Goal: Book appointment/travel/reservation

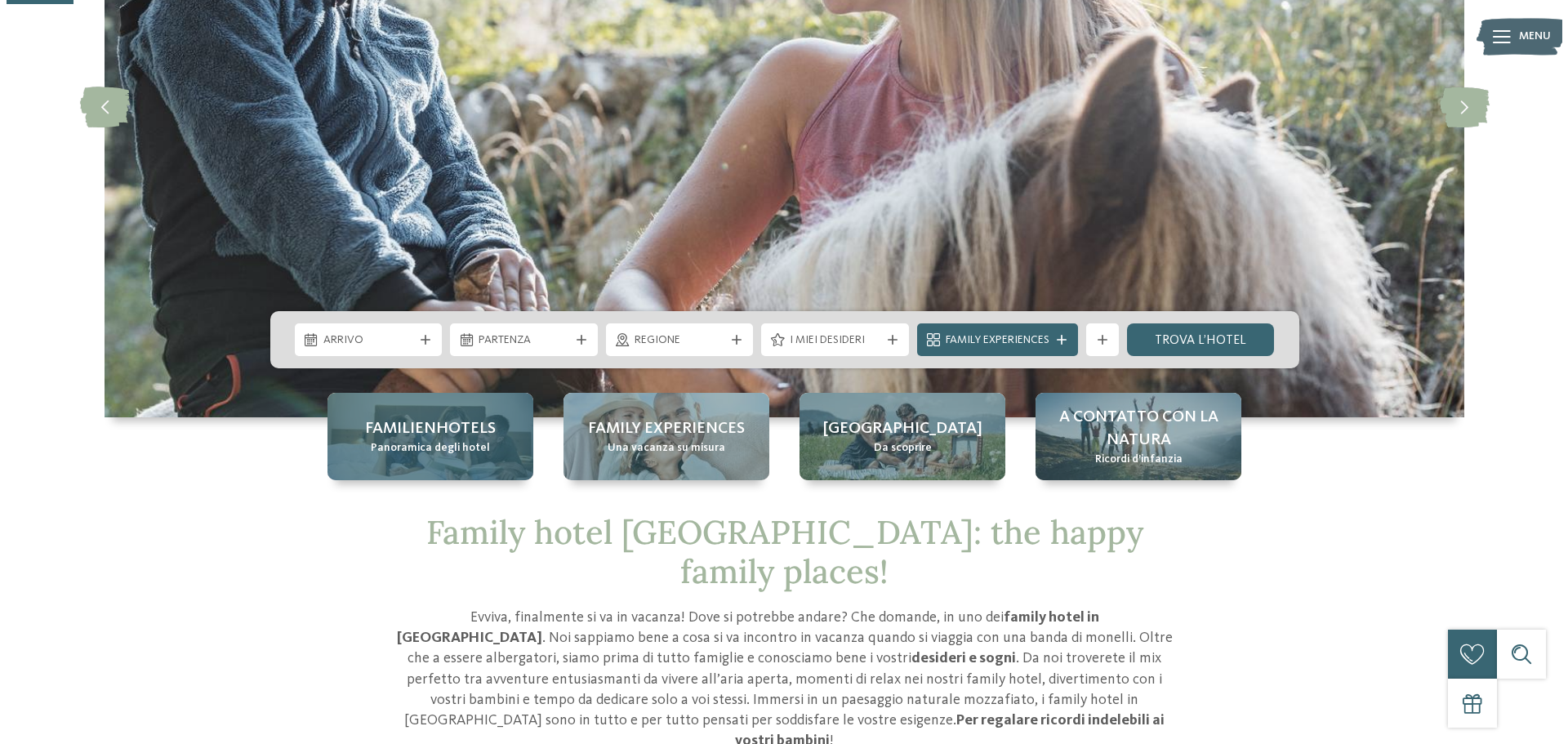
scroll to position [327, 0]
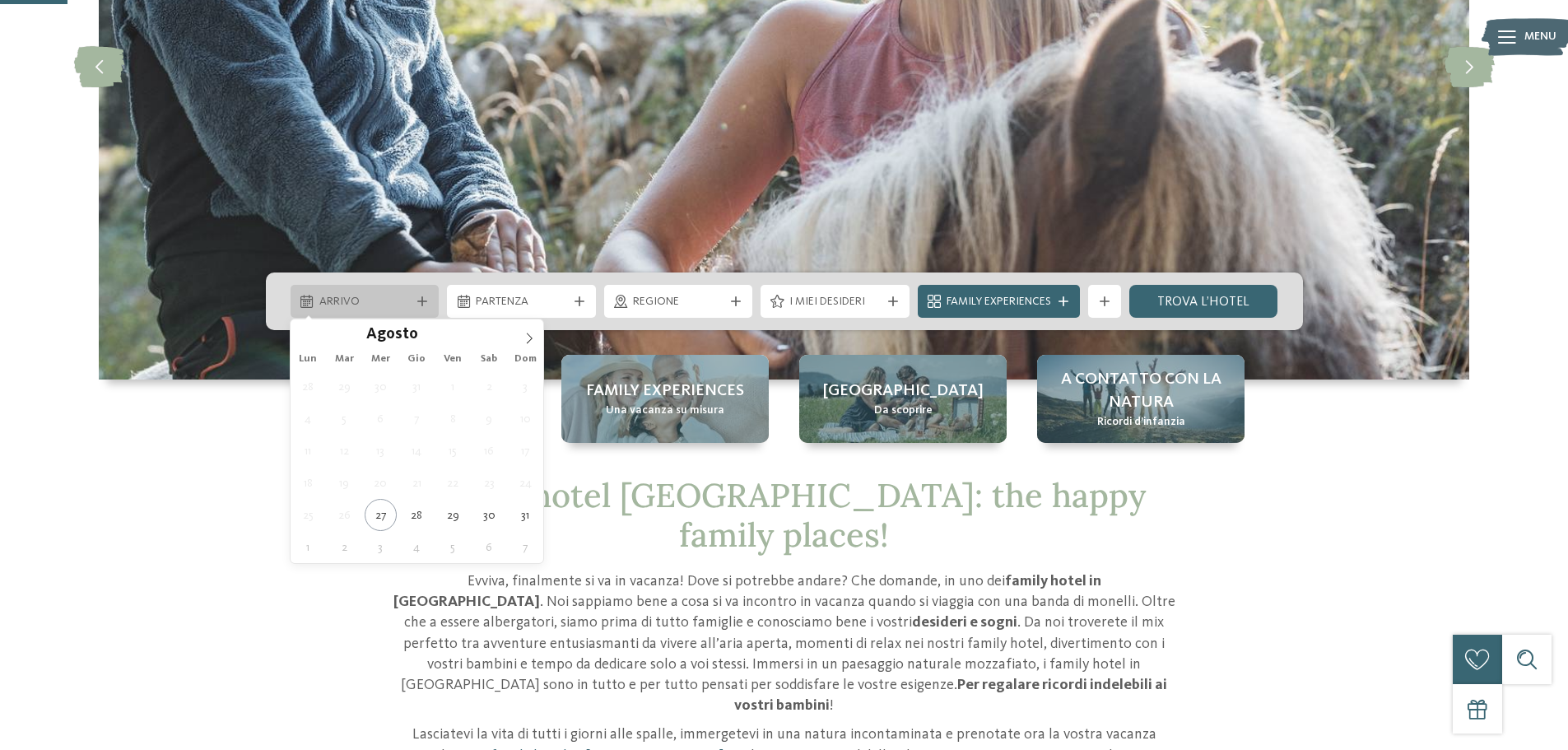
click at [407, 294] on span "Arrivo" at bounding box center [365, 302] width 92 height 16
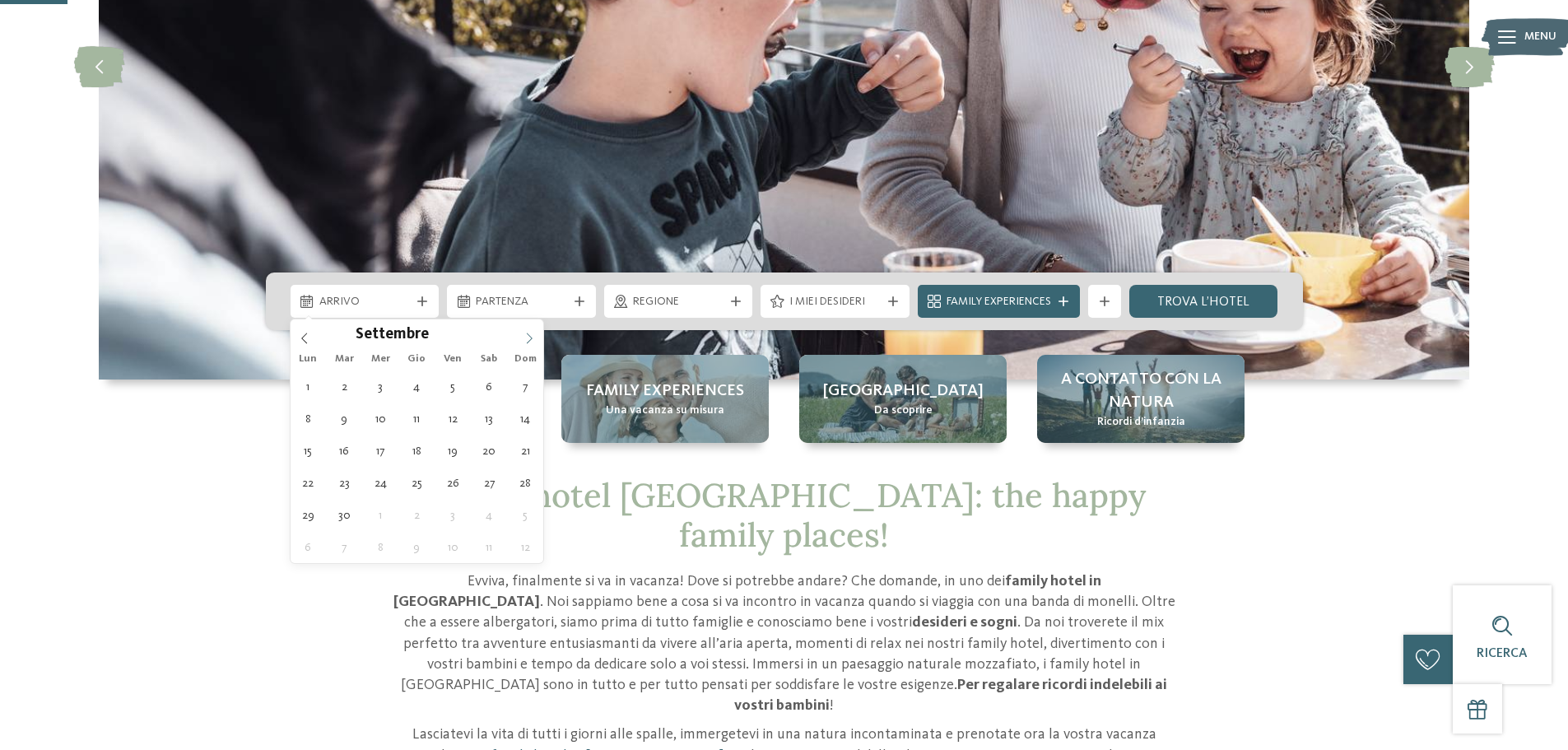
click at [526, 341] on icon at bounding box center [529, 339] width 11 height 11
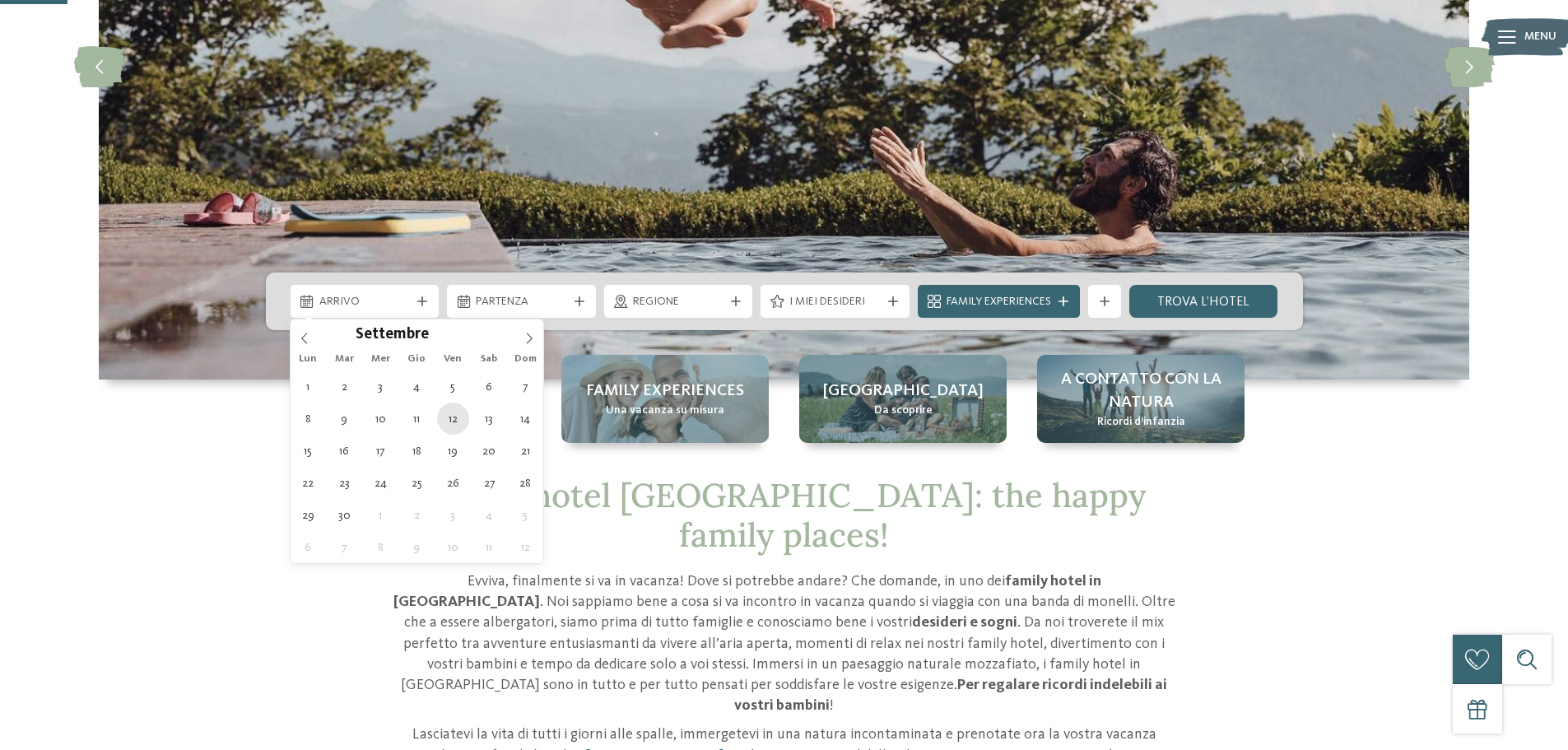
type div "[DATE]"
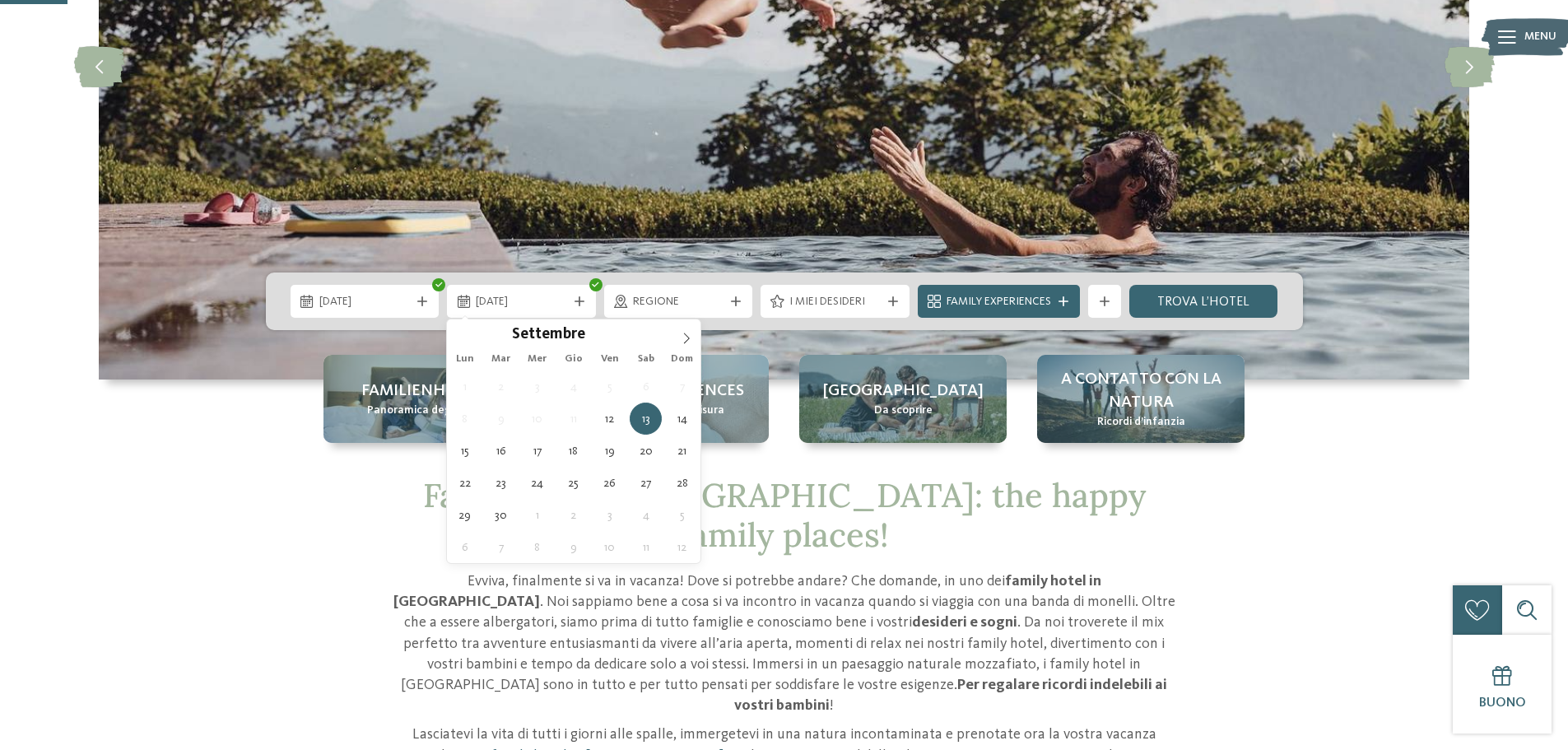
type div "[DATE]"
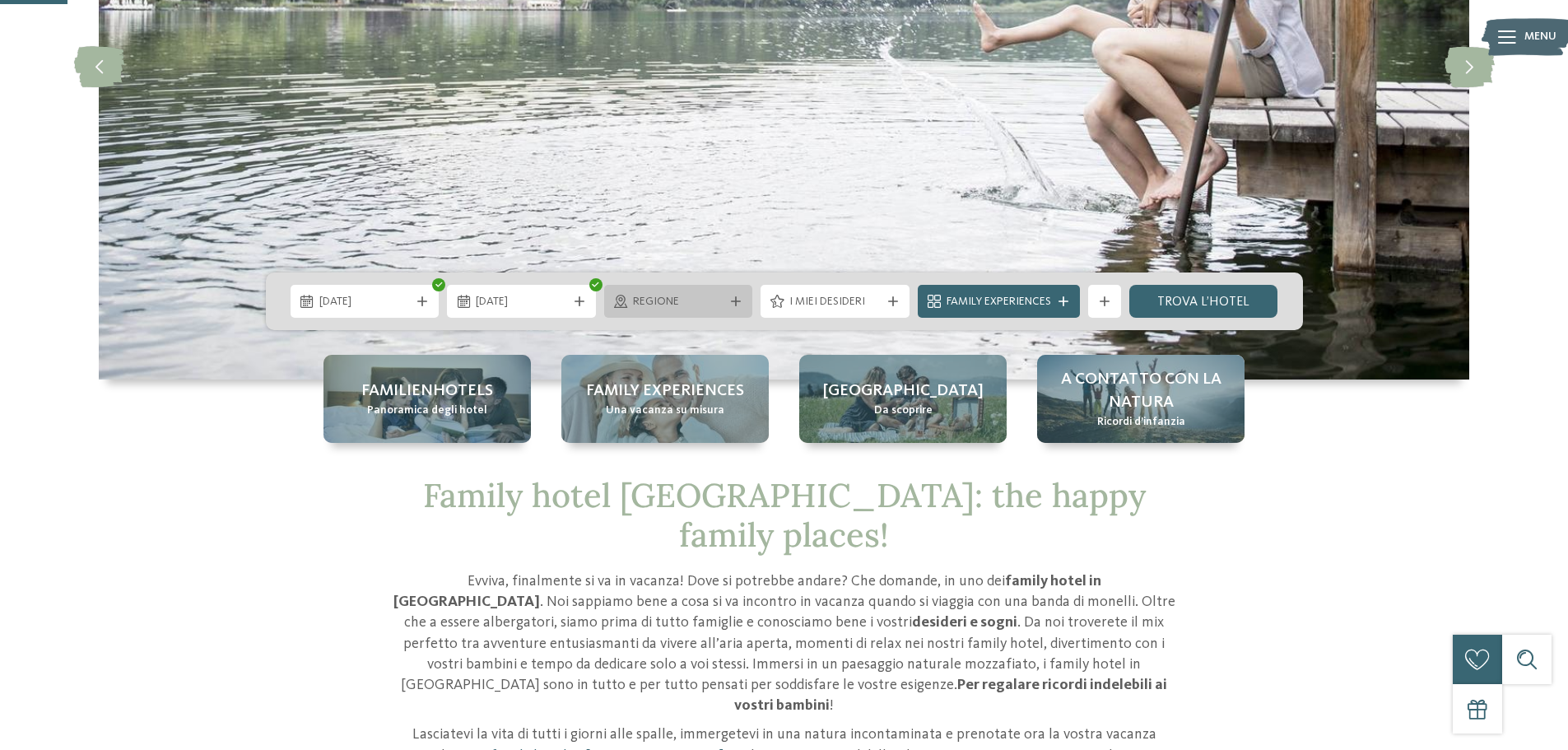
click at [736, 301] on icon at bounding box center [736, 302] width 10 height 10
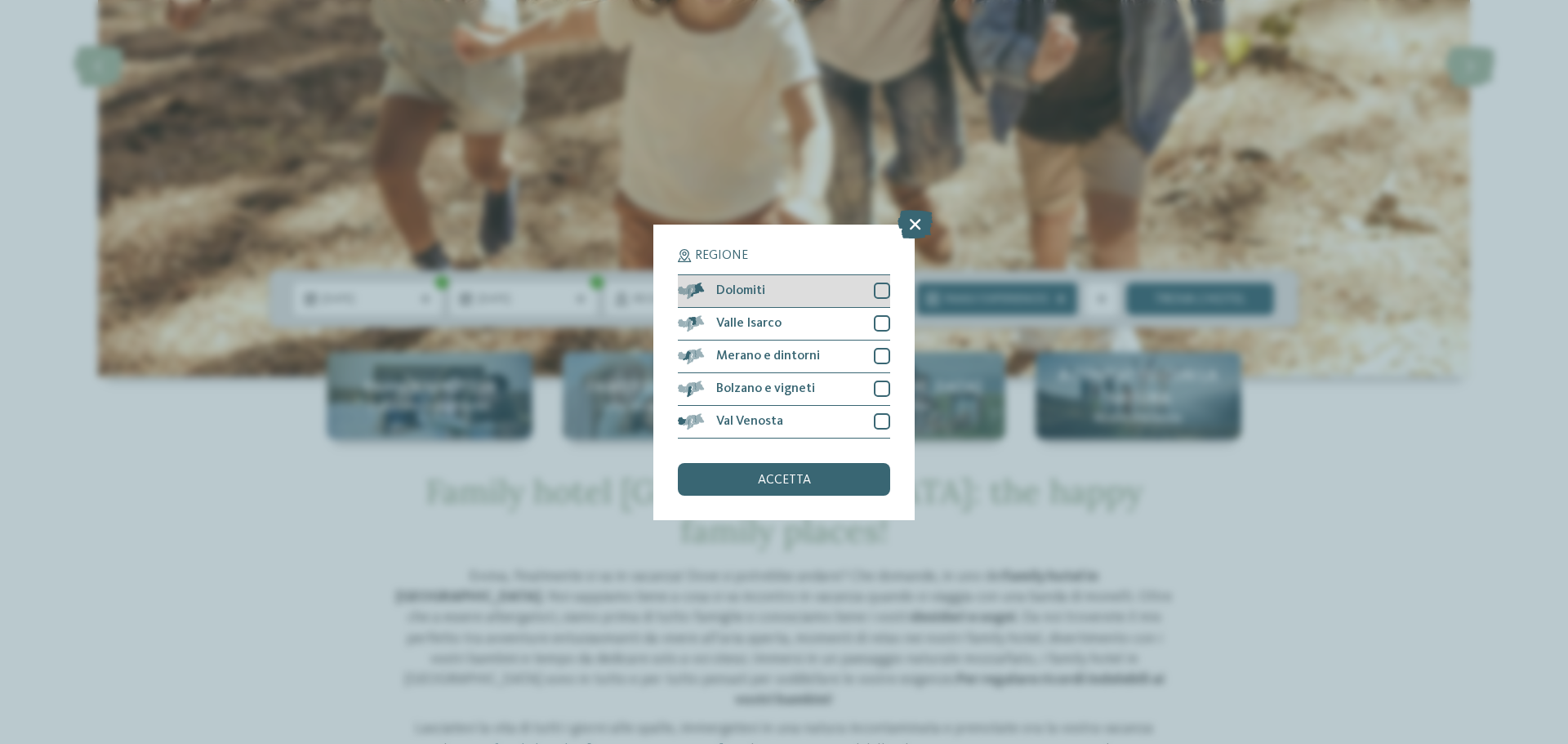
click at [882, 291] on div at bounding box center [882, 291] width 16 height 16
click at [799, 485] on span "accetta" at bounding box center [784, 481] width 53 height 13
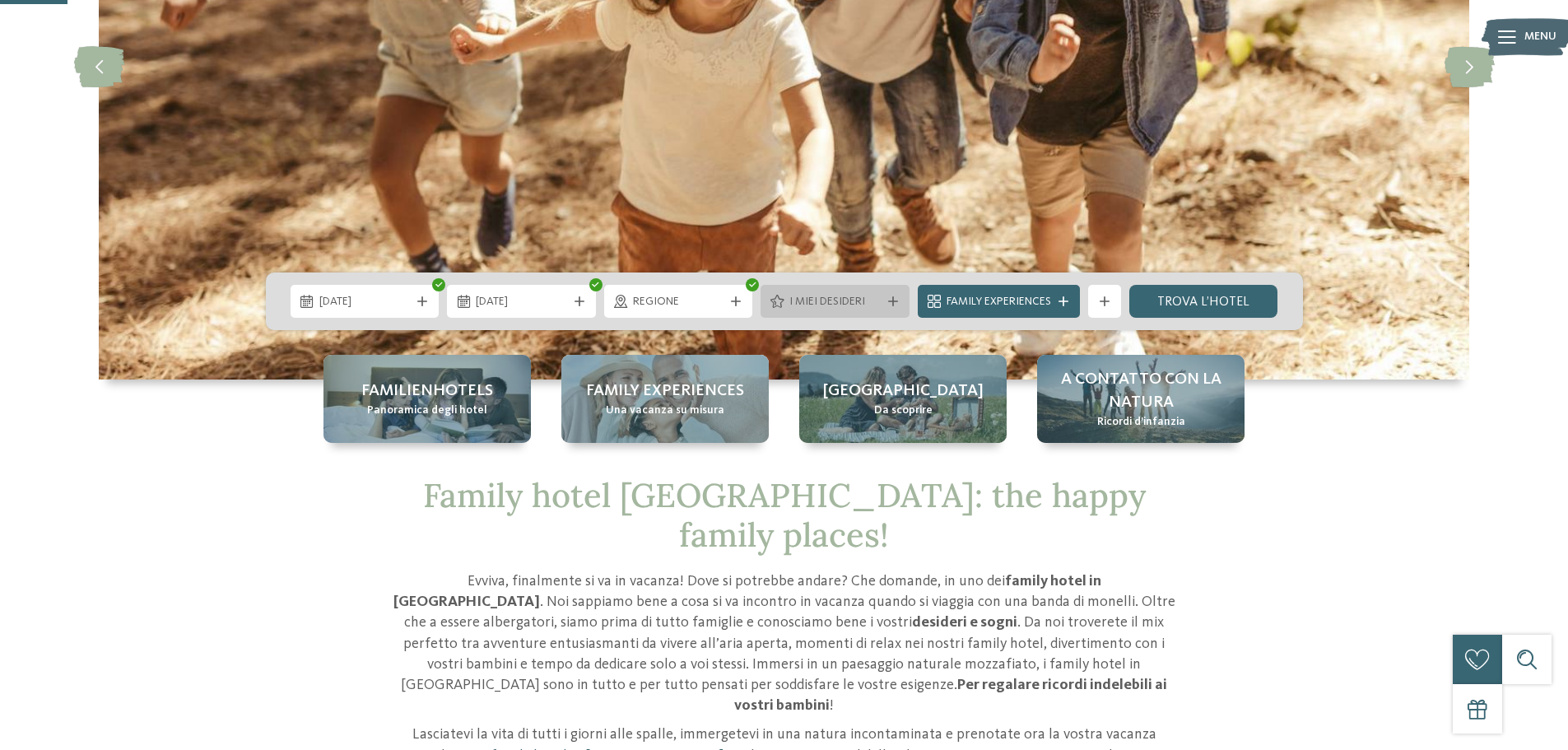
click at [865, 298] on span "I miei desideri" at bounding box center [836, 302] width 92 height 16
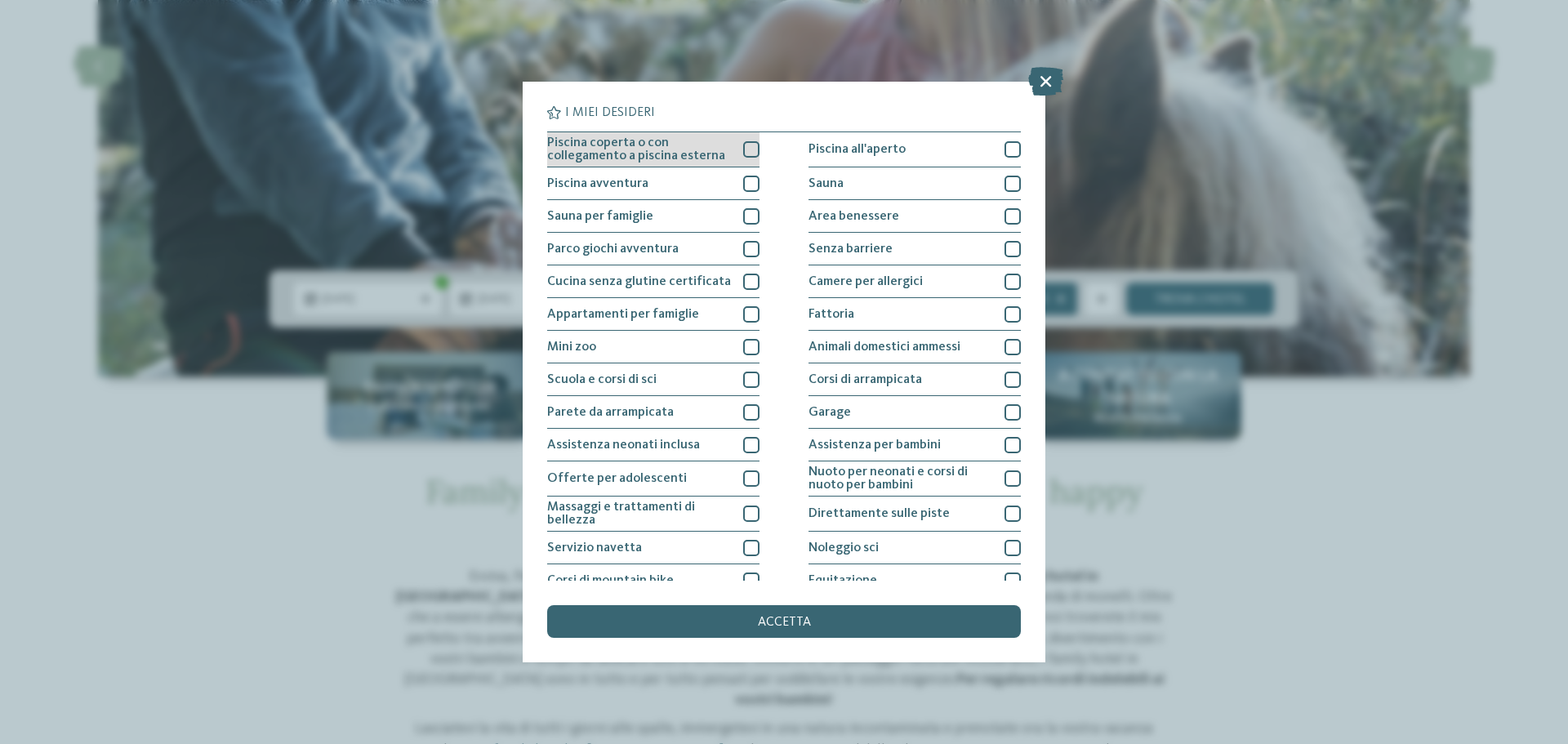
click at [748, 144] on div at bounding box center [751, 149] width 16 height 16
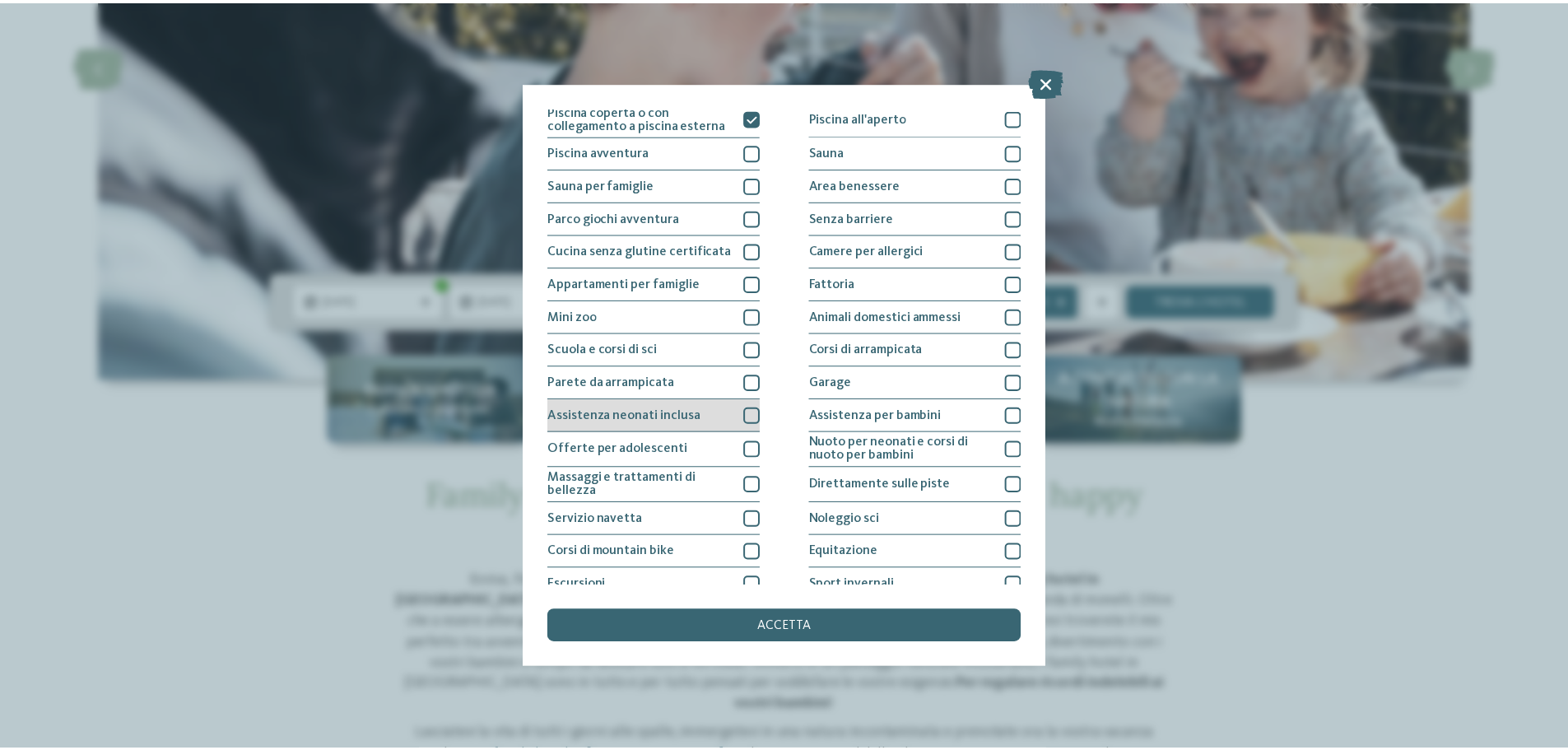
scroll to position [0, 0]
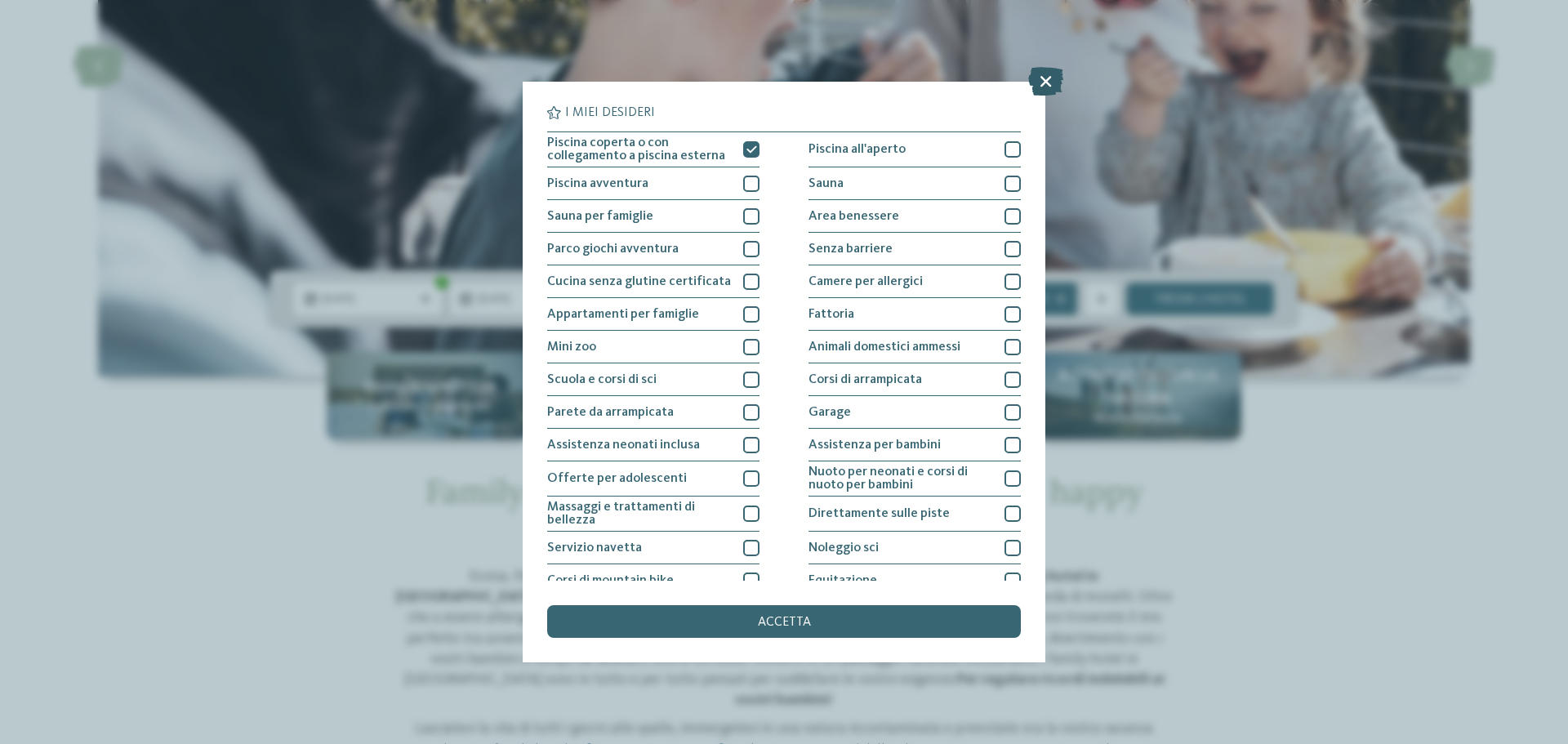
click at [1050, 80] on icon at bounding box center [1046, 81] width 35 height 28
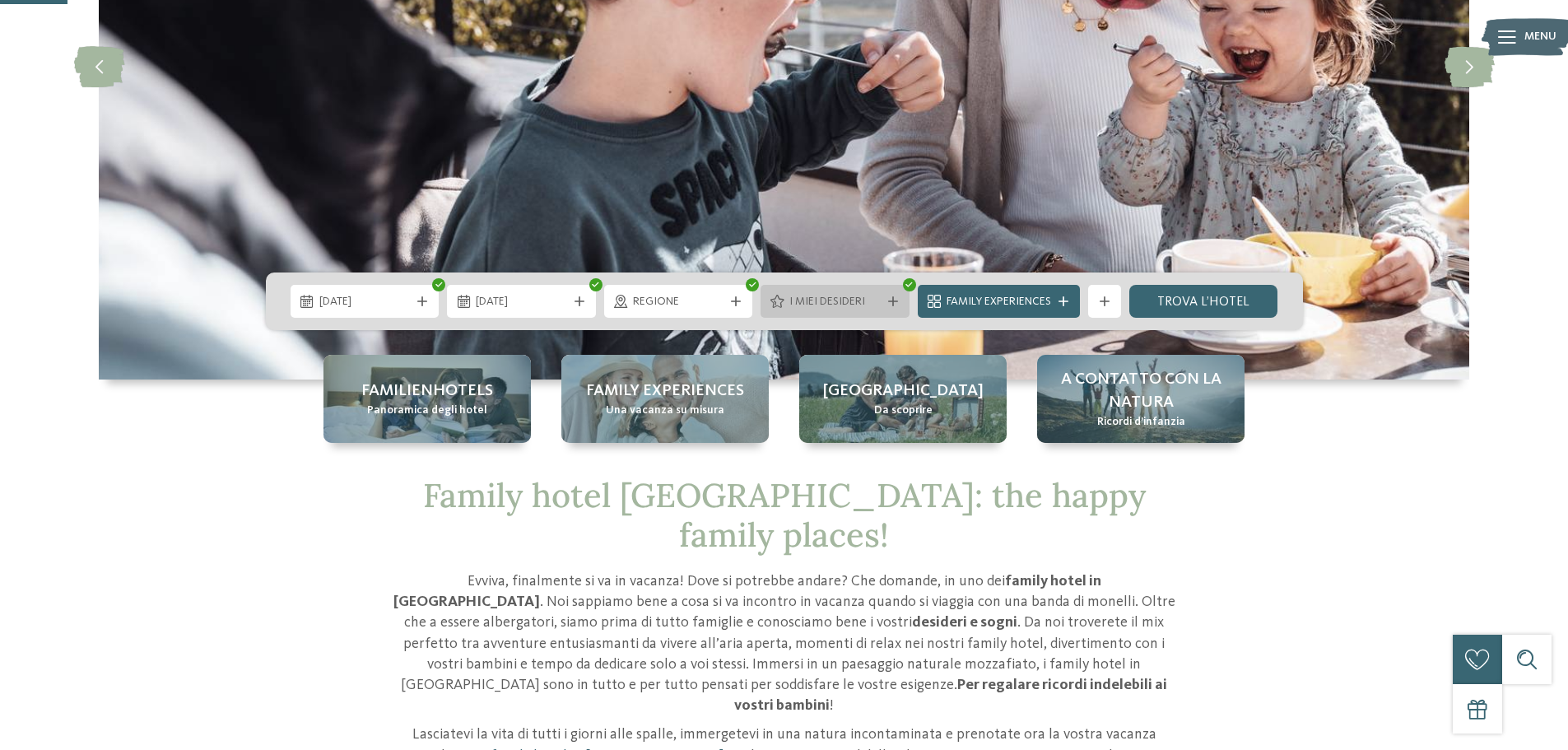
click at [837, 306] on span "I miei desideri" at bounding box center [836, 302] width 92 height 16
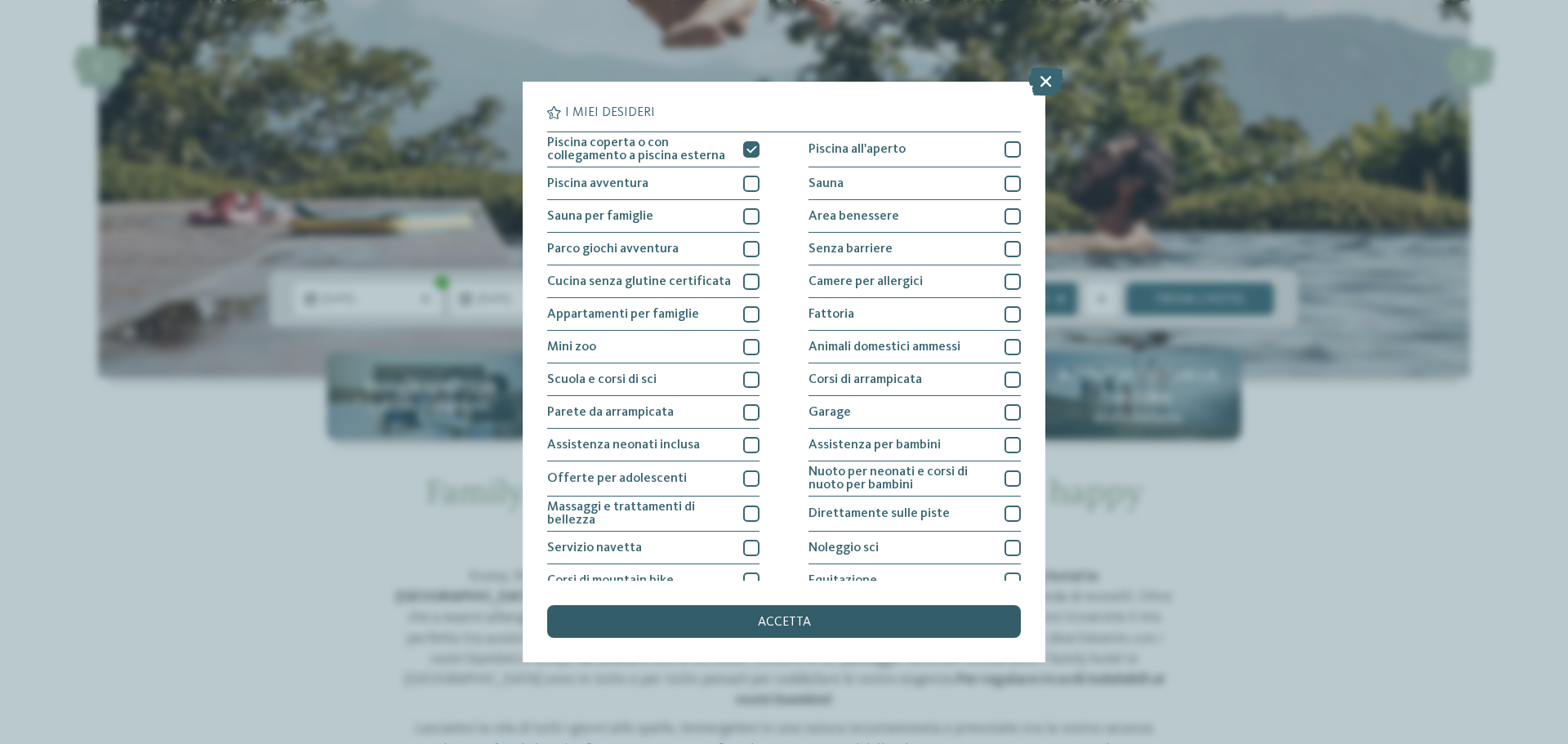
click at [791, 620] on span "accetta" at bounding box center [784, 623] width 53 height 13
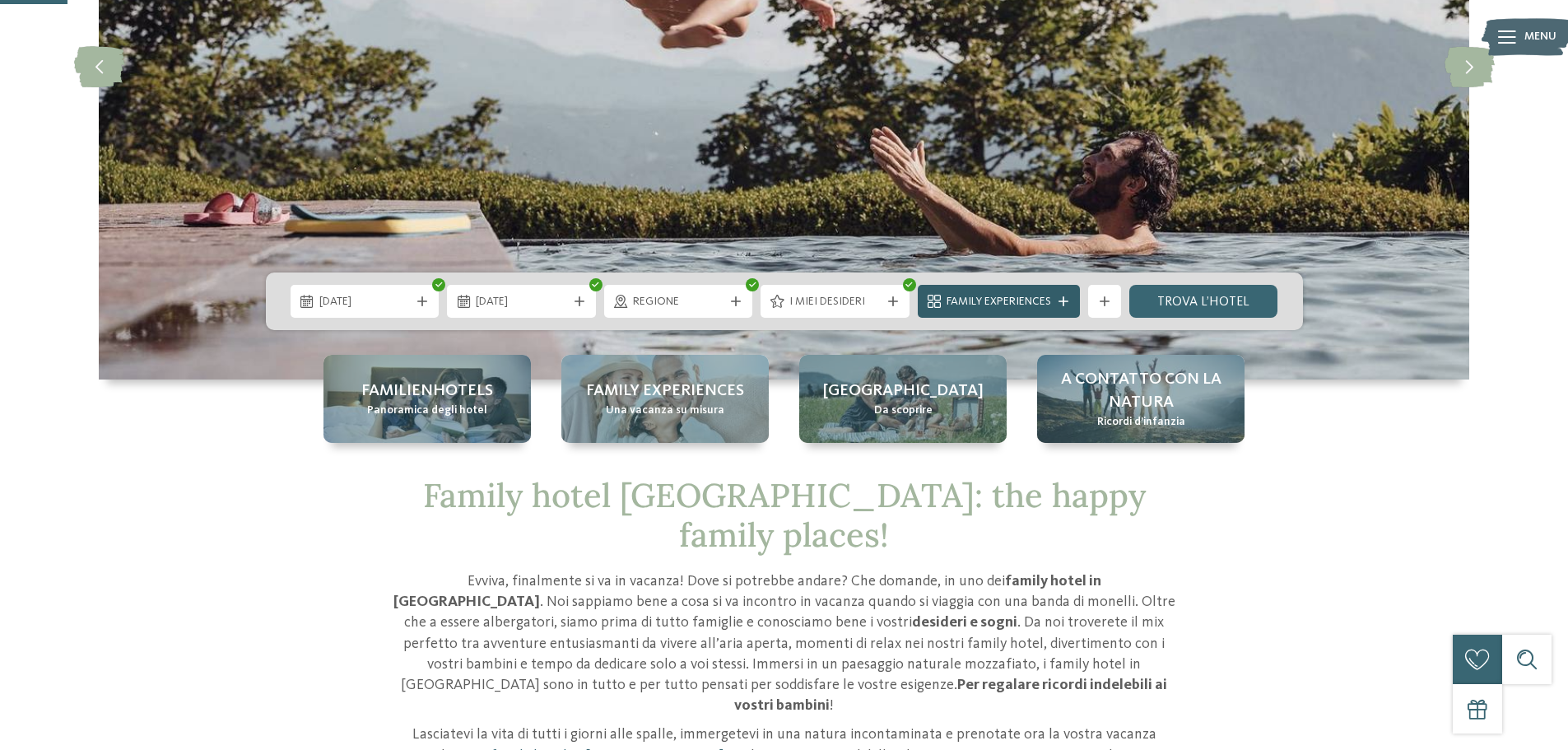
click at [1063, 305] on icon at bounding box center [1063, 302] width 10 height 10
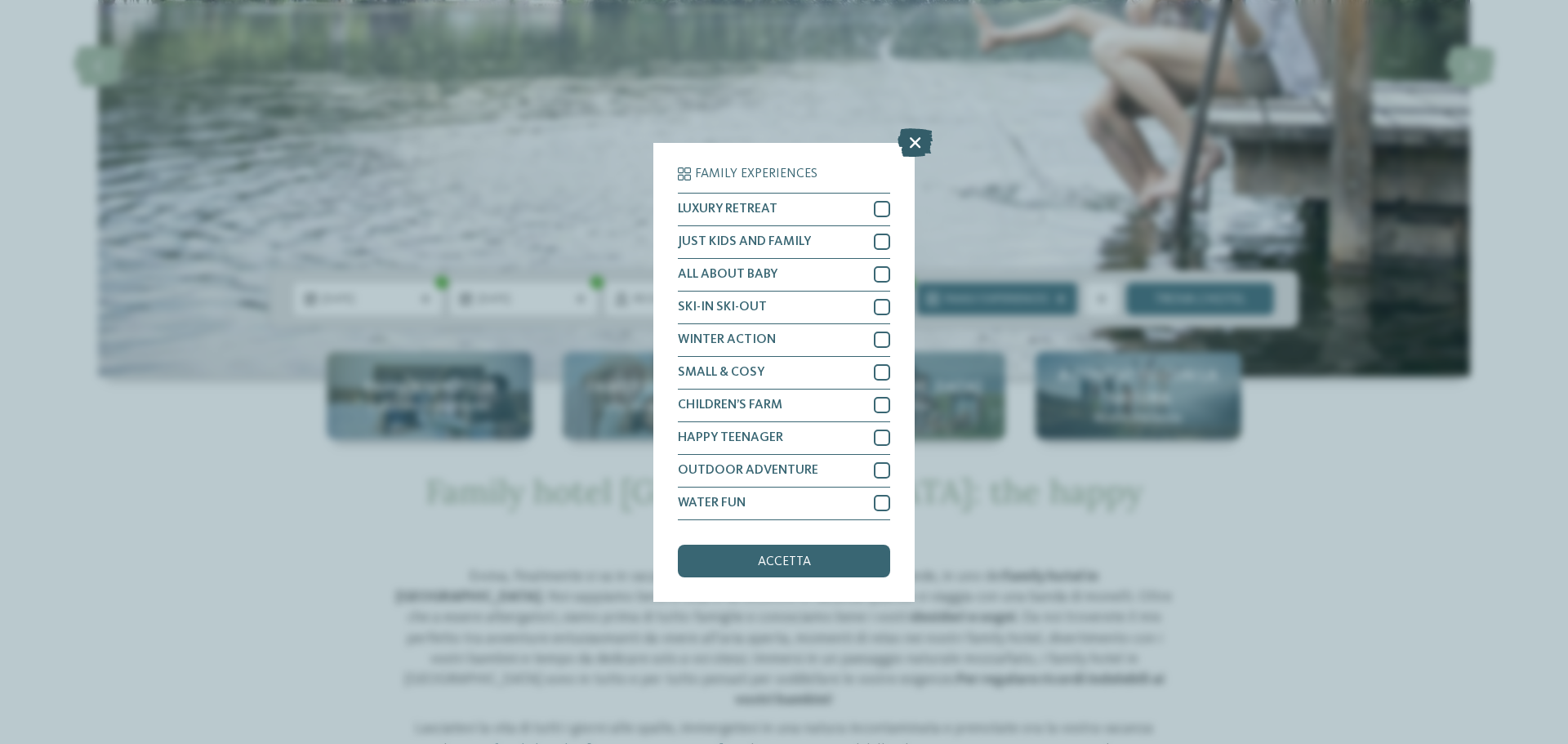
click at [916, 140] on icon at bounding box center [915, 142] width 35 height 28
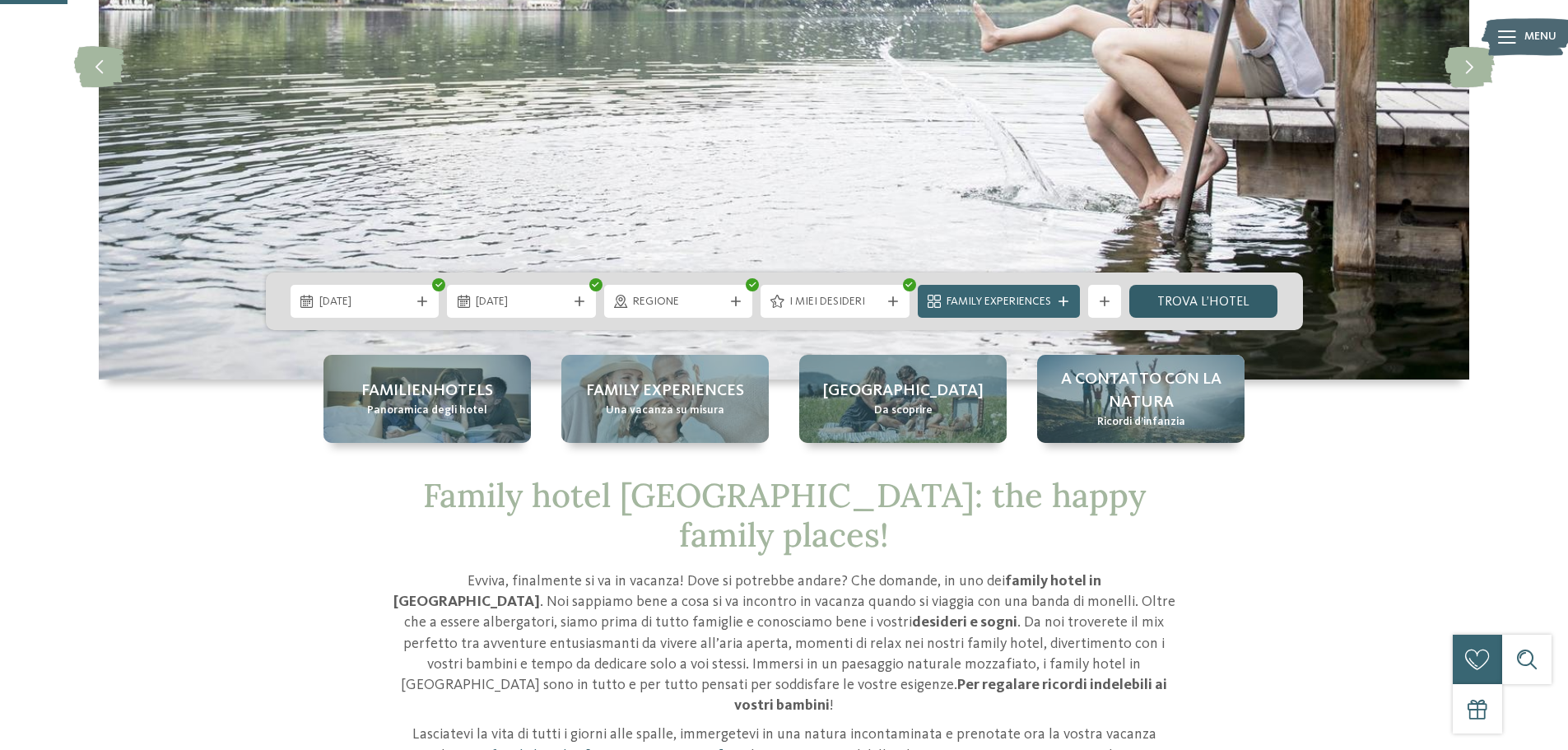
click at [1215, 303] on link "trova l’hotel" at bounding box center [1204, 302] width 149 height 33
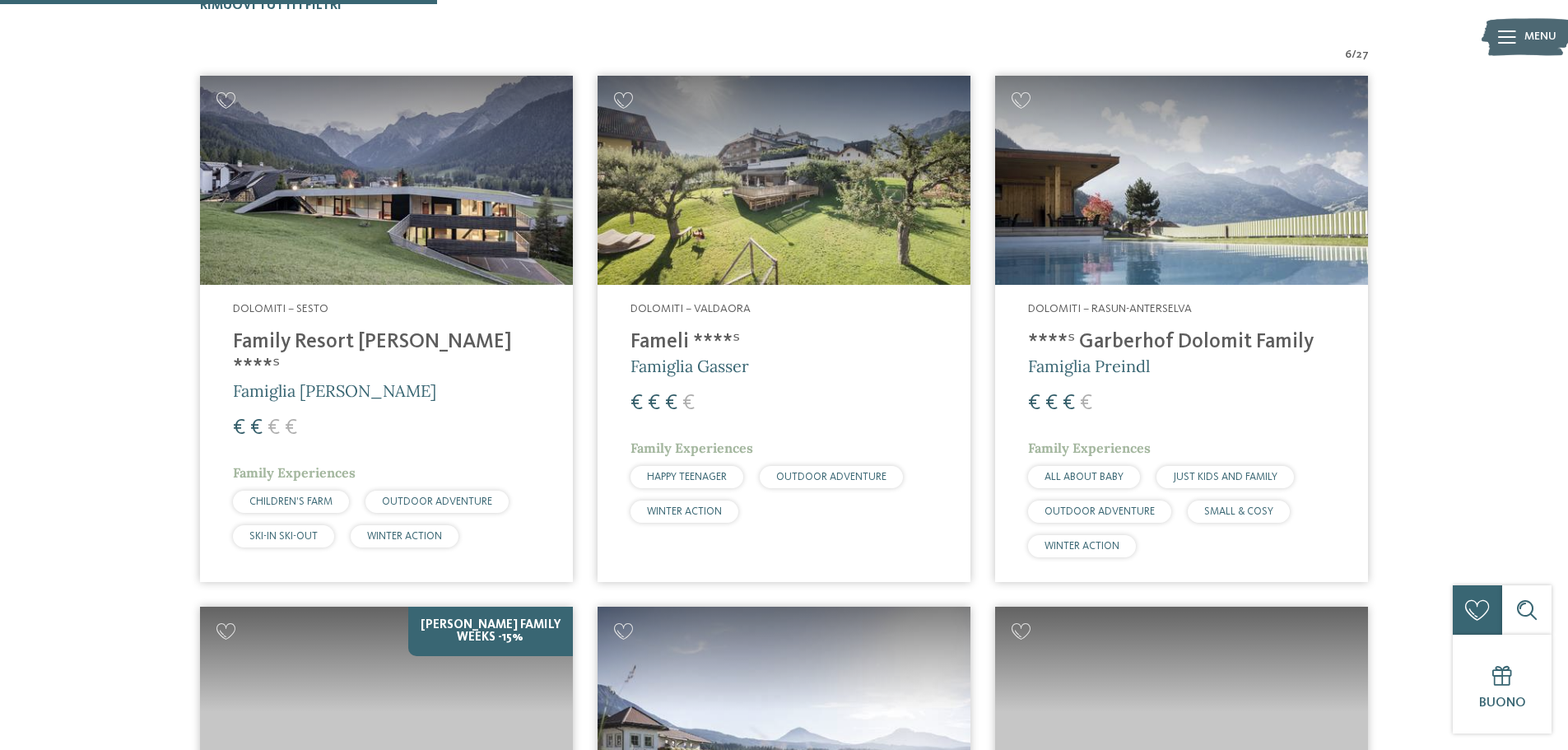
scroll to position [540, 0]
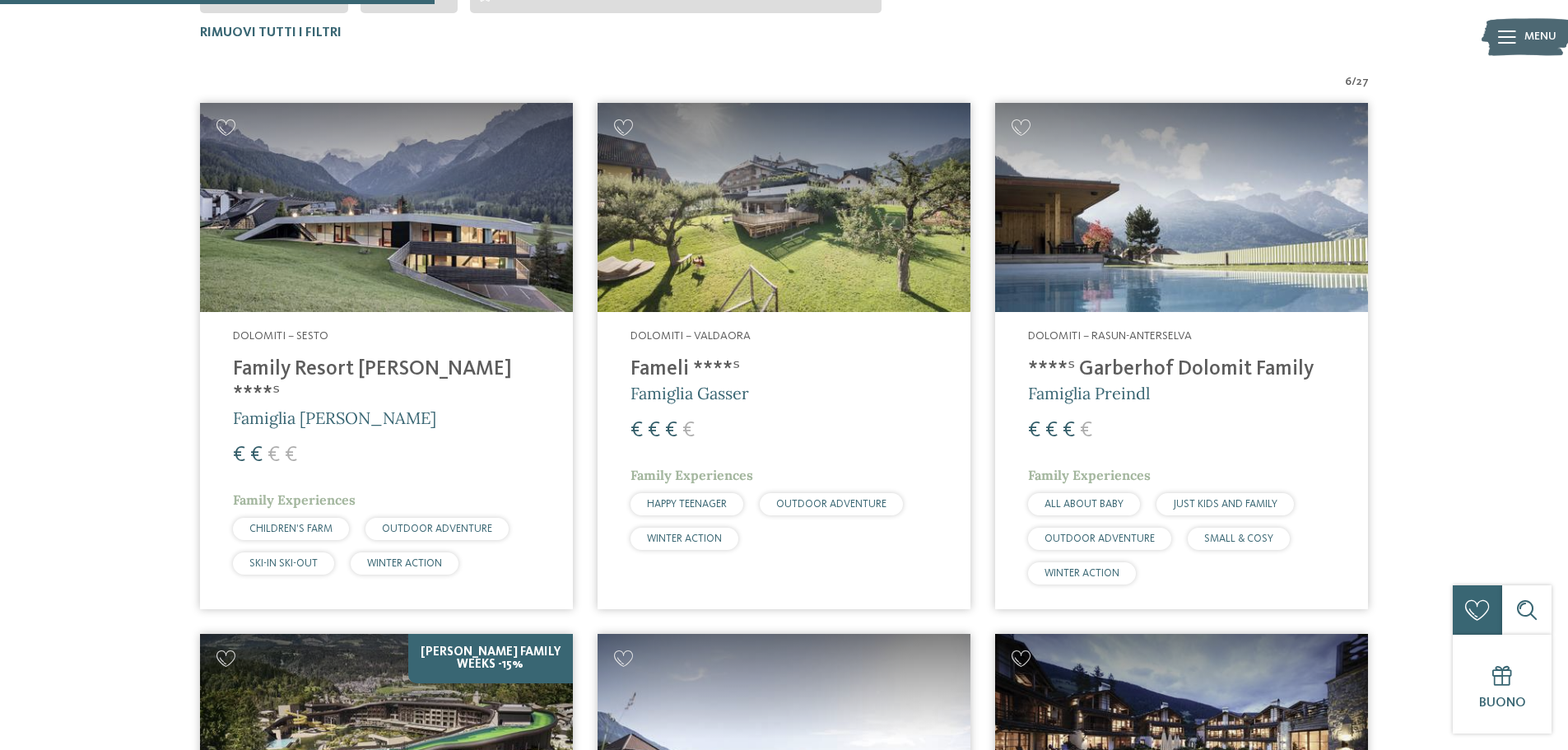
click at [382, 215] on img at bounding box center [386, 208] width 373 height 210
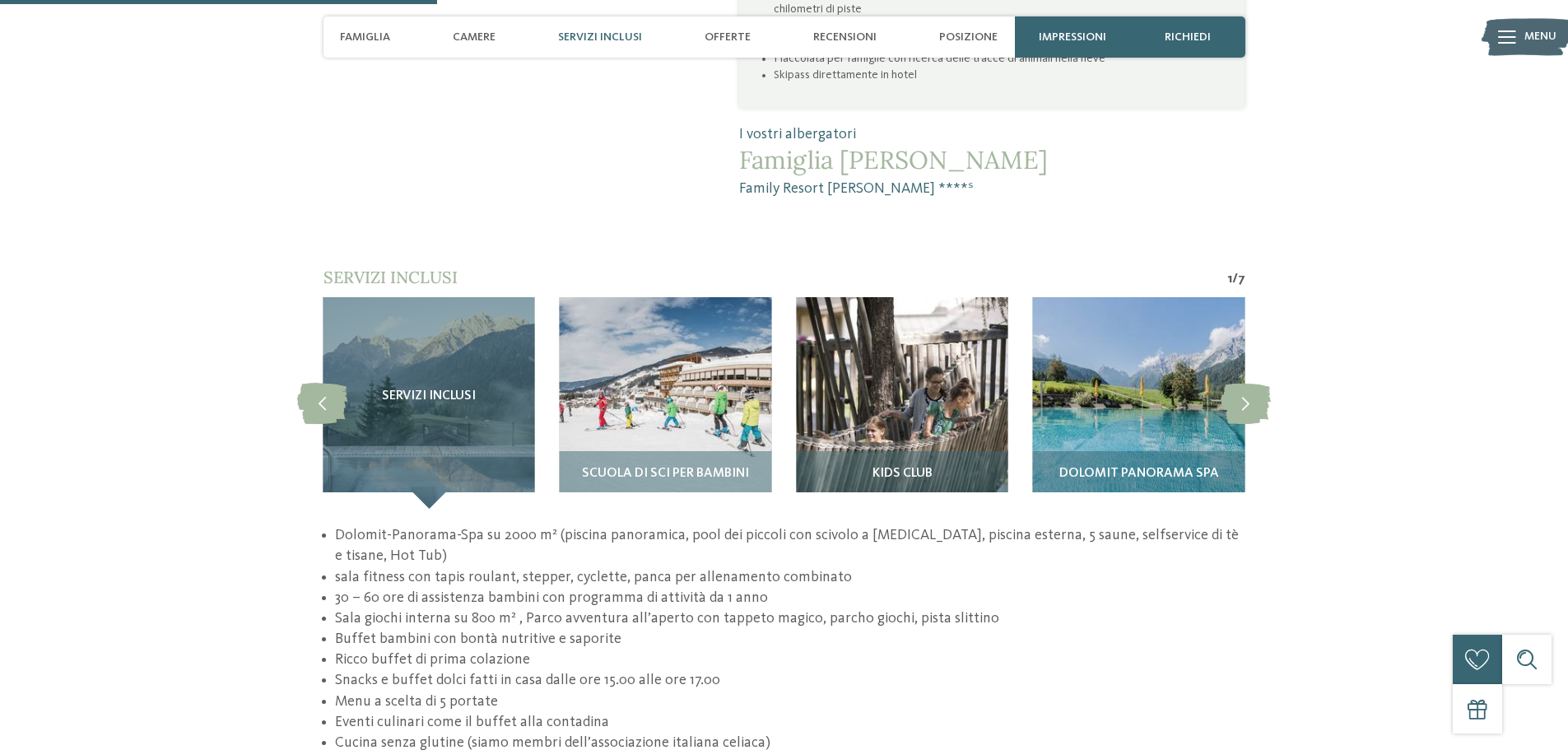
scroll to position [1400, 0]
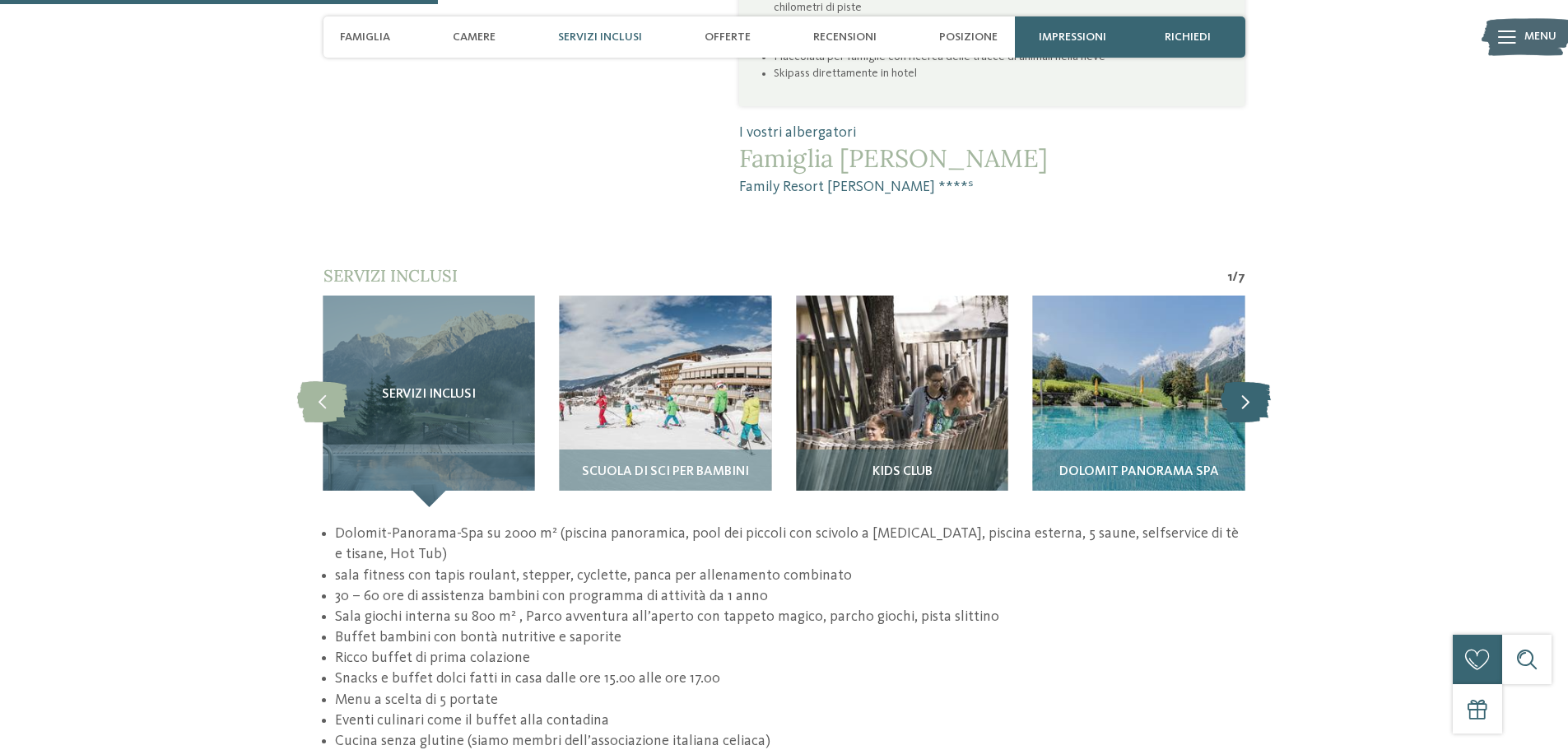
click at [1243, 381] on icon at bounding box center [1246, 401] width 51 height 41
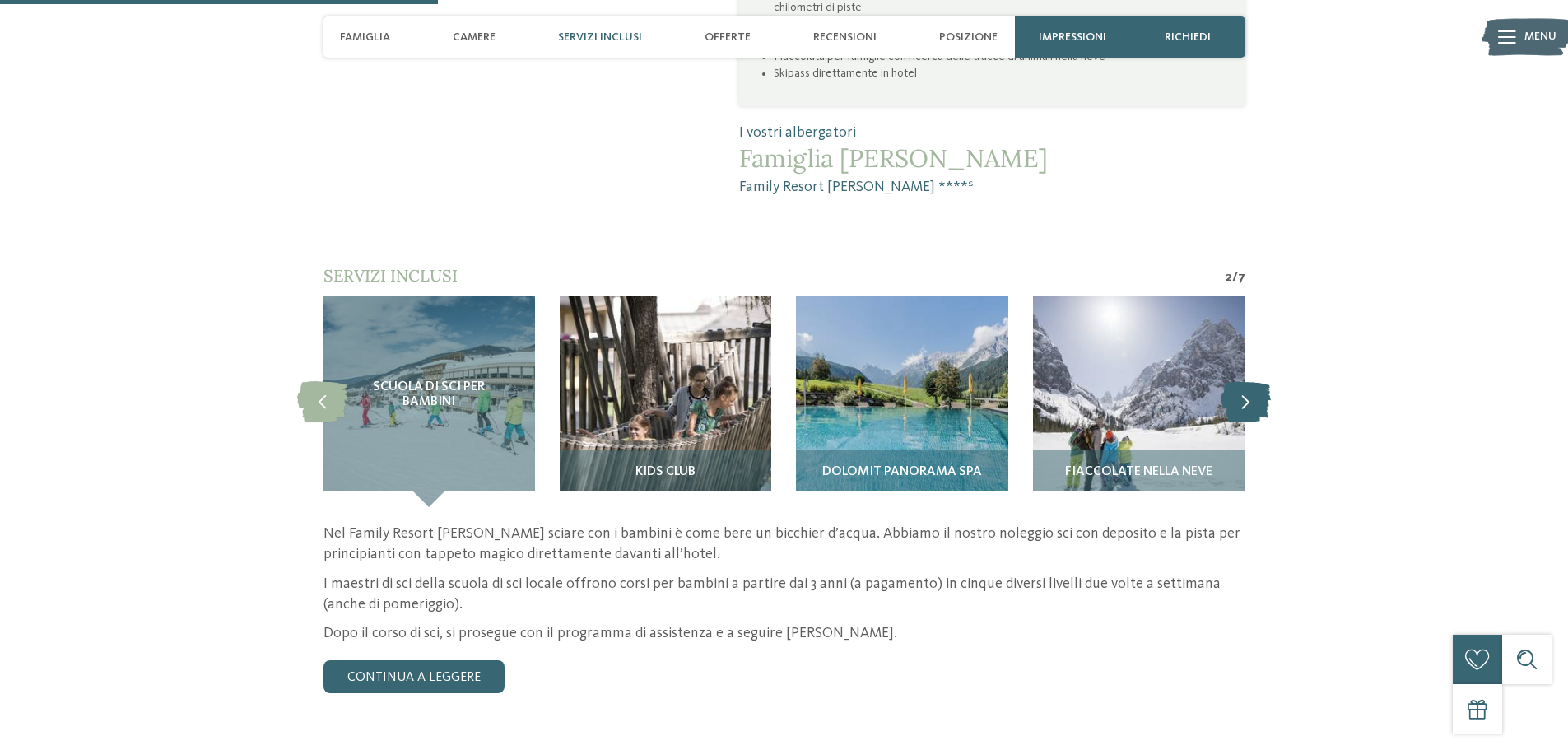
click at [1243, 381] on icon at bounding box center [1246, 401] width 51 height 41
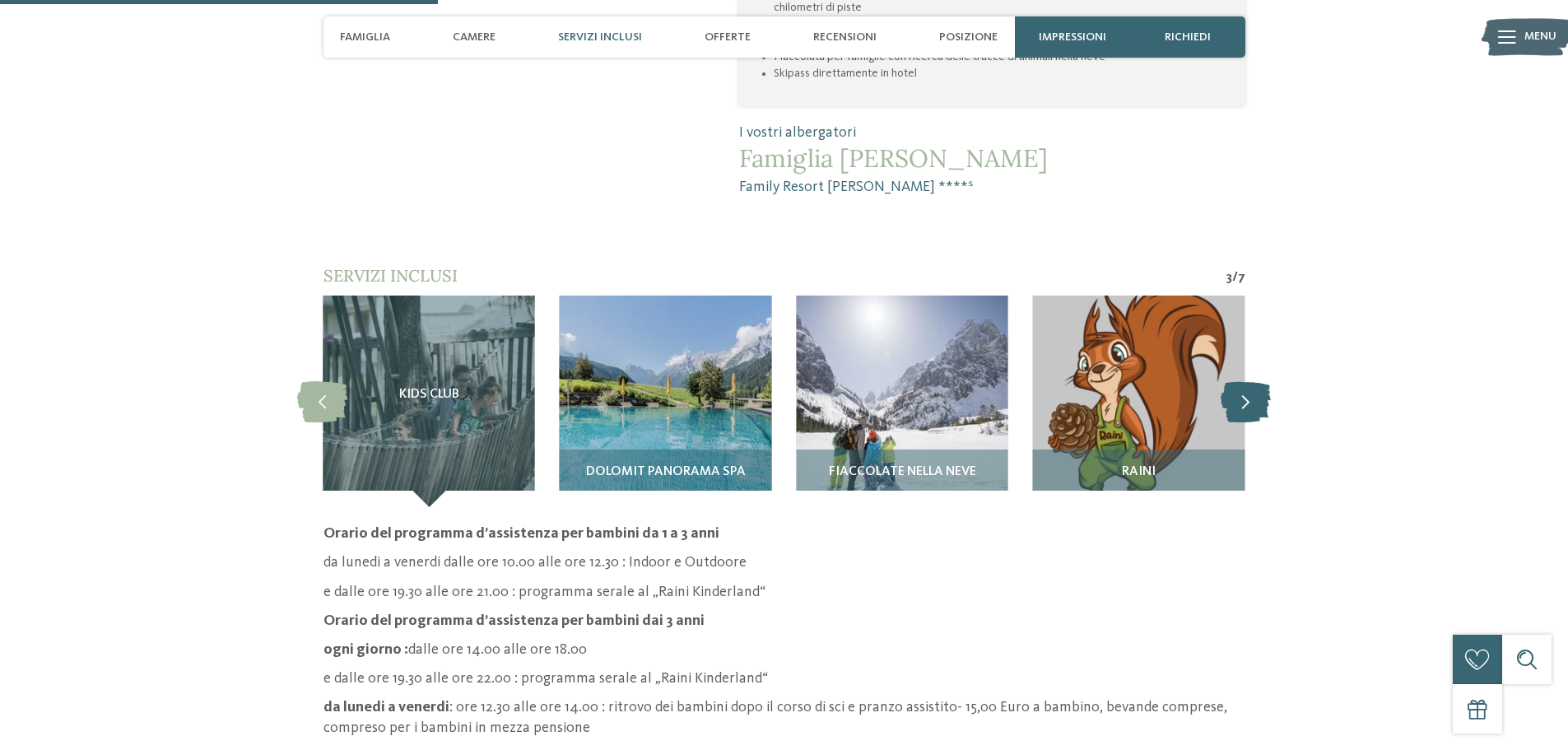
click at [1243, 381] on icon at bounding box center [1246, 401] width 51 height 41
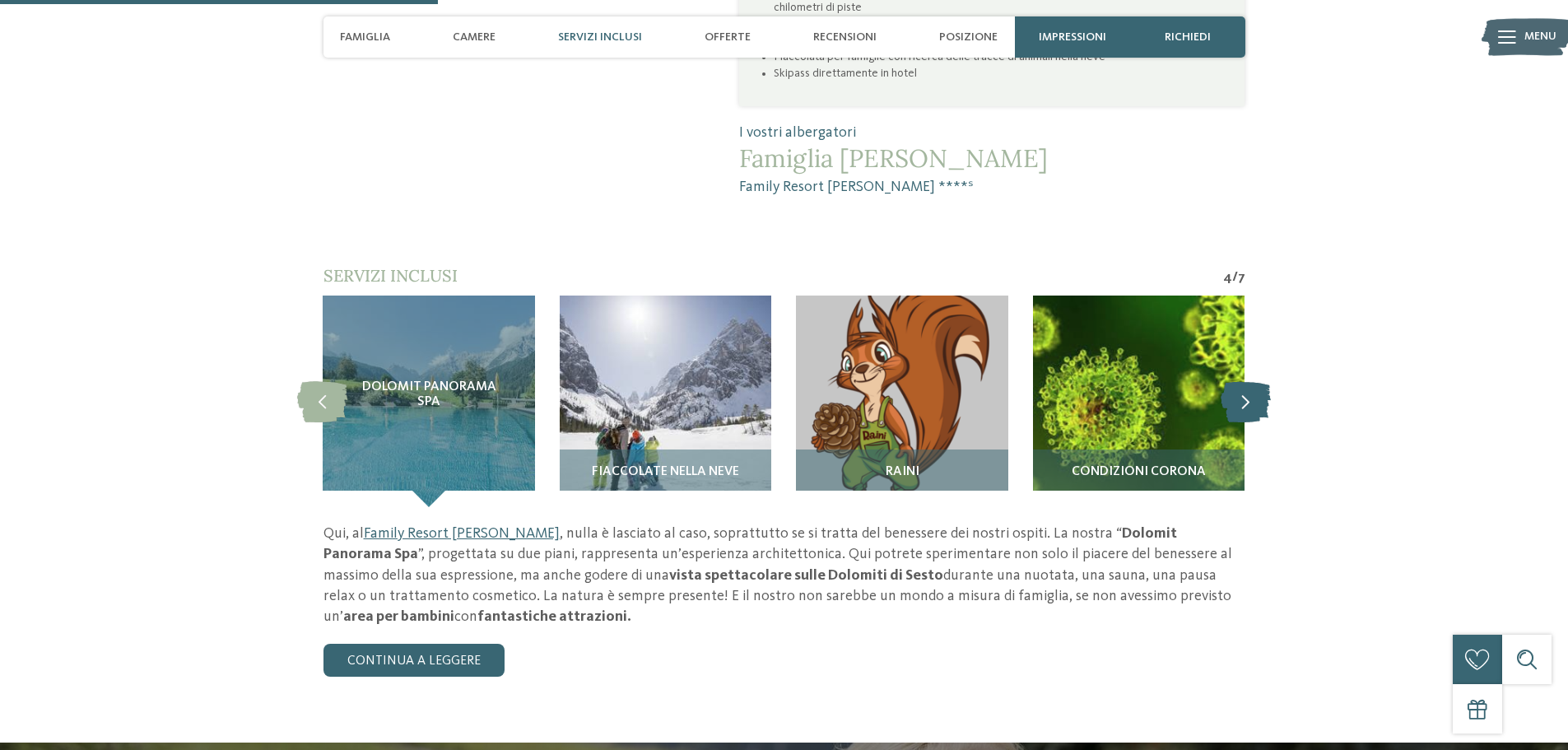
click at [1243, 381] on icon at bounding box center [1246, 401] width 51 height 41
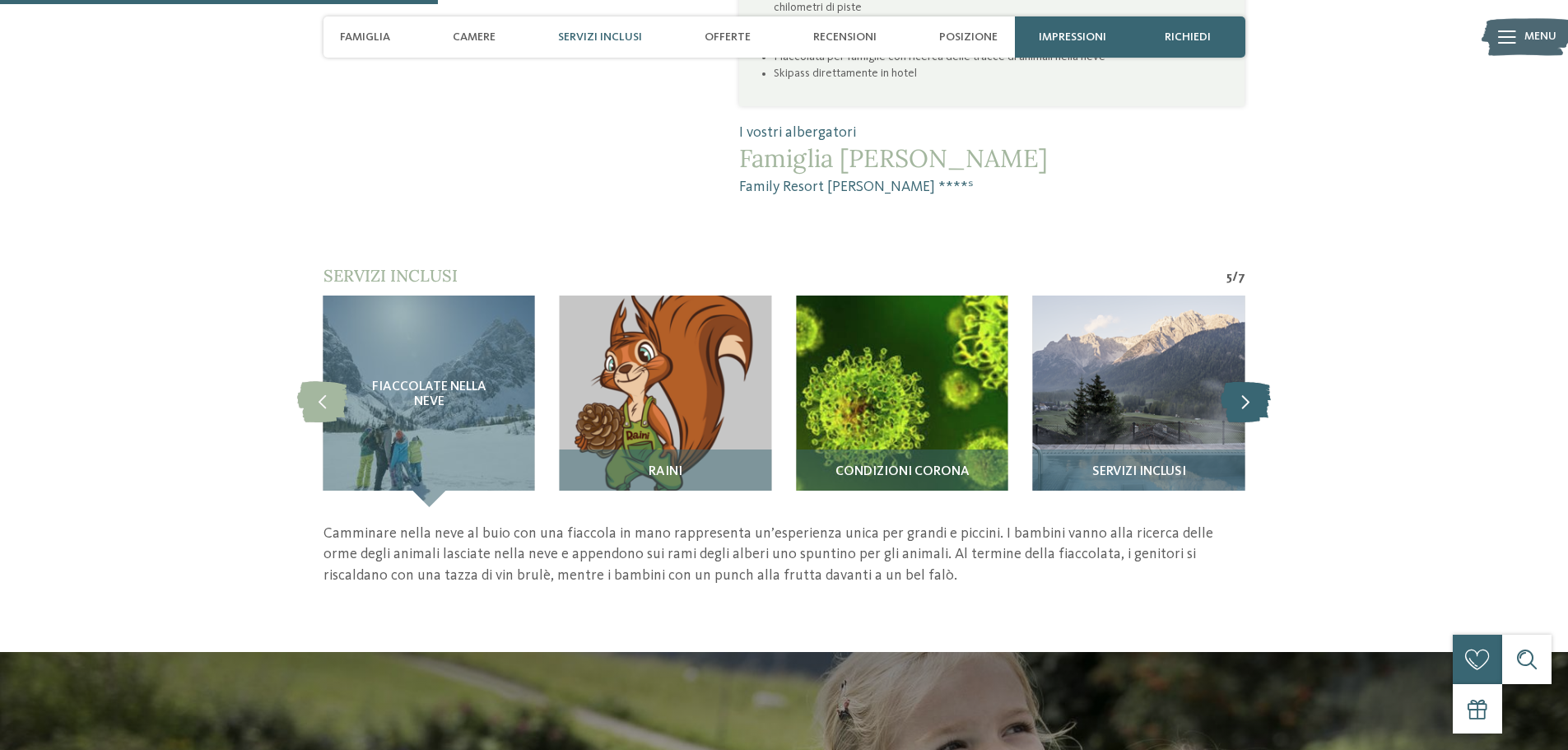
click at [1243, 381] on icon at bounding box center [1246, 401] width 51 height 41
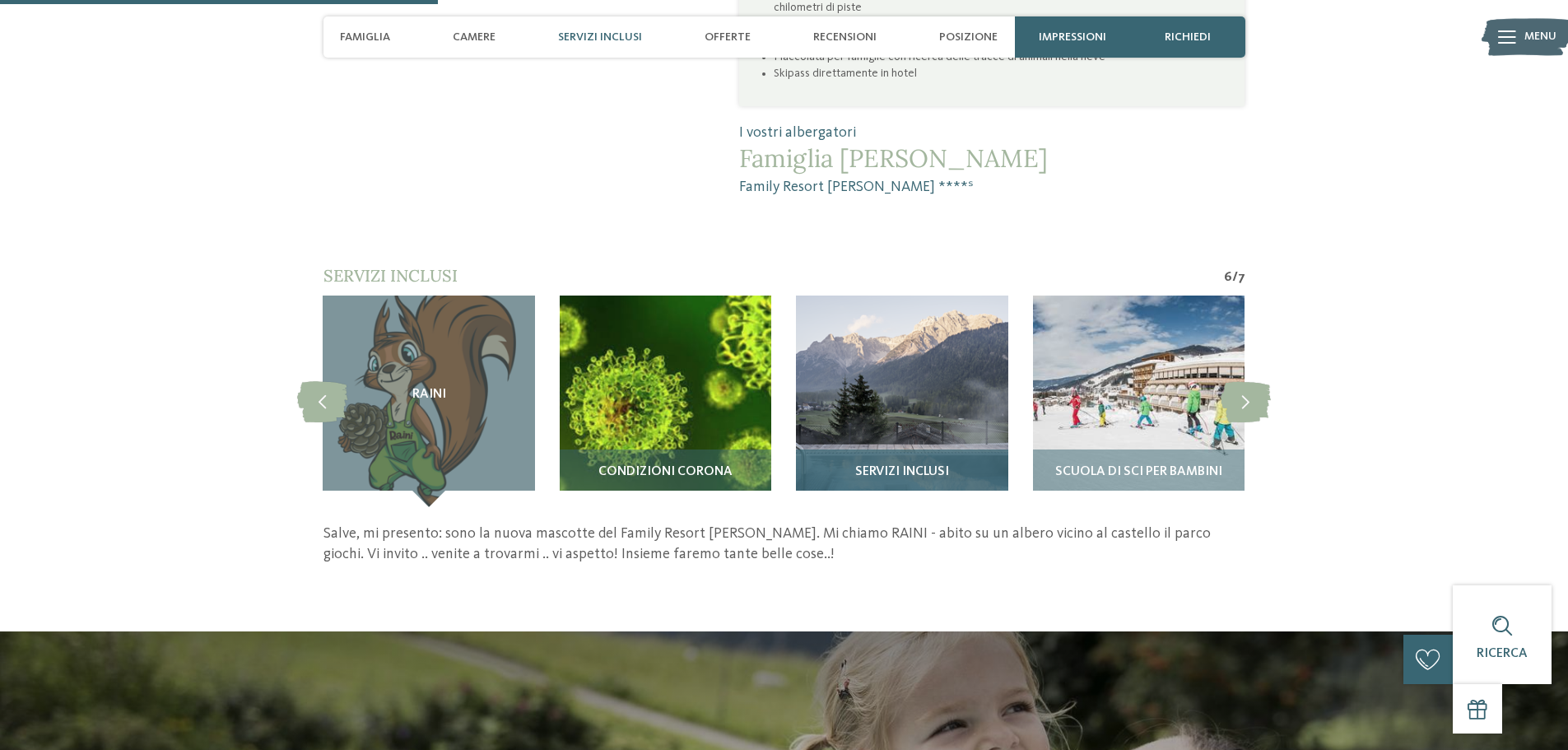
click at [914, 320] on img at bounding box center [902, 402] width 212 height 212
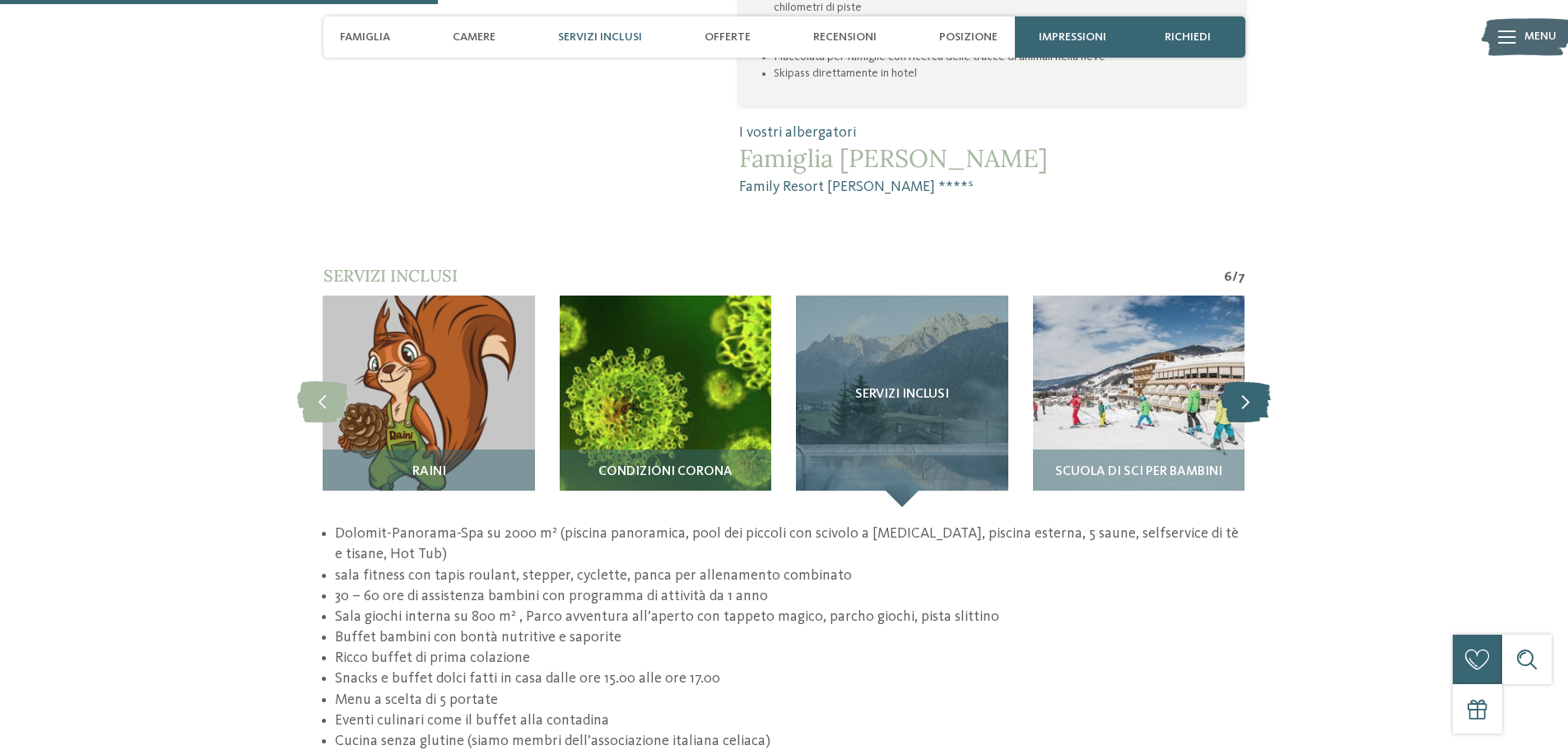
click at [1245, 381] on icon at bounding box center [1246, 401] width 51 height 41
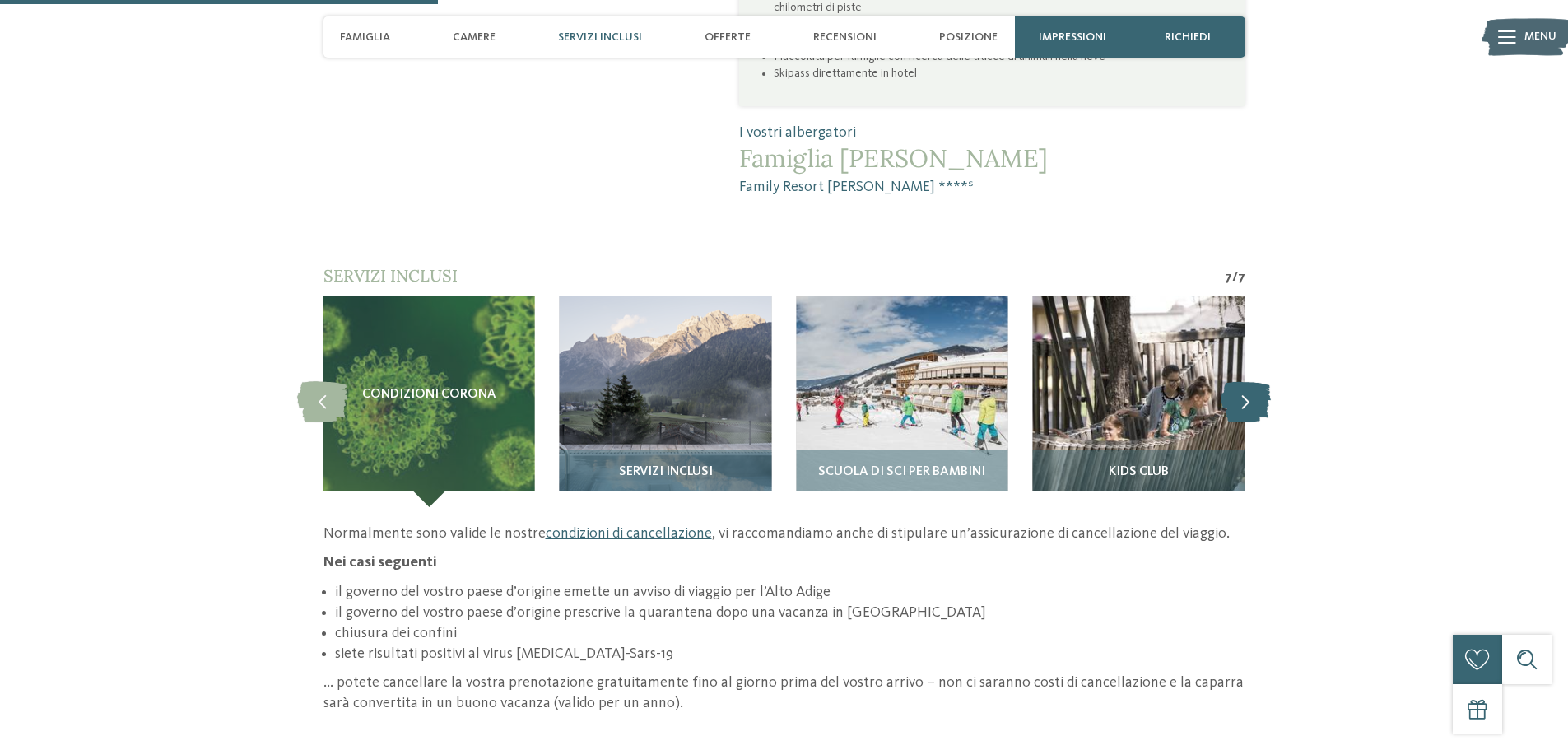
click at [1245, 381] on icon at bounding box center [1246, 401] width 51 height 41
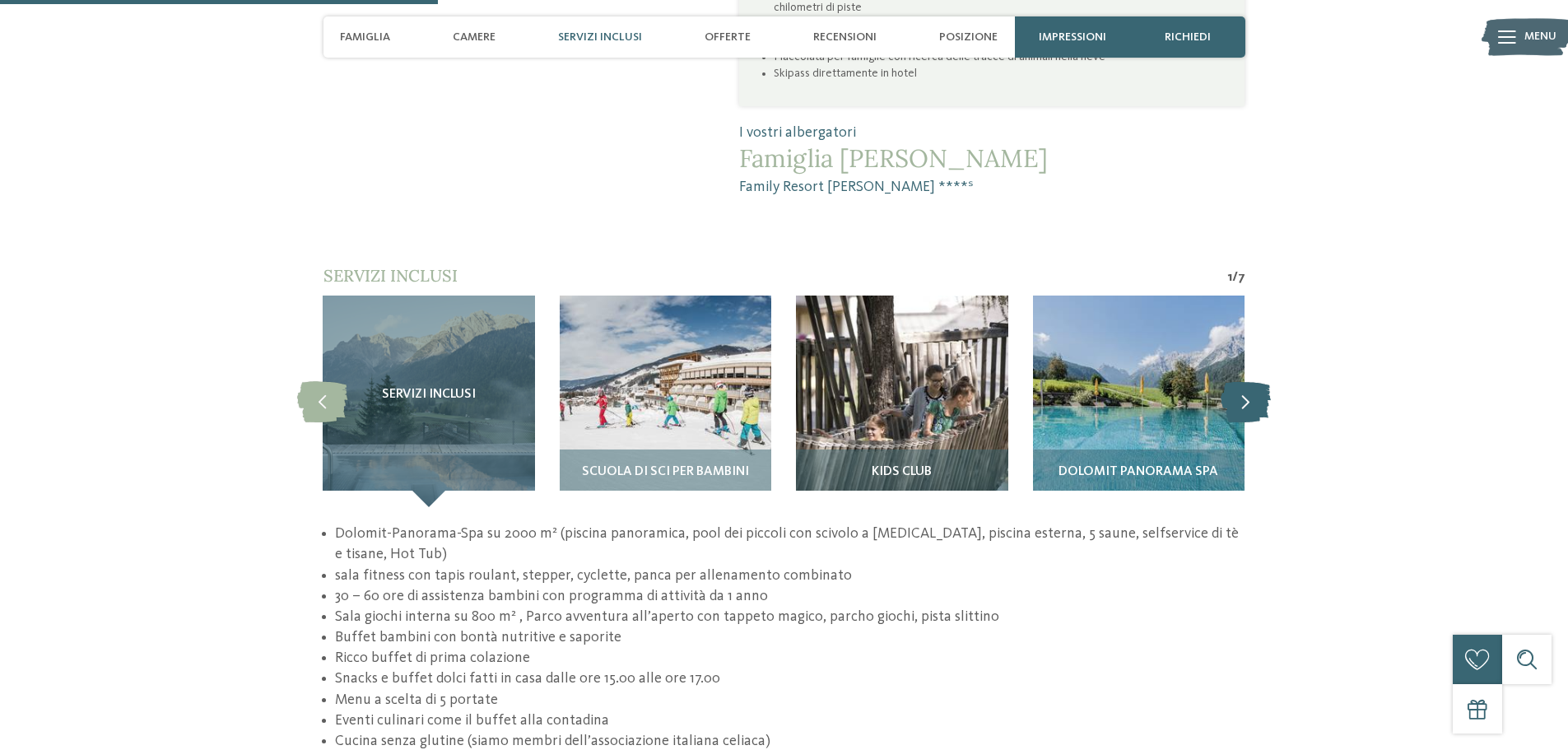
click at [1245, 381] on icon at bounding box center [1246, 401] width 51 height 41
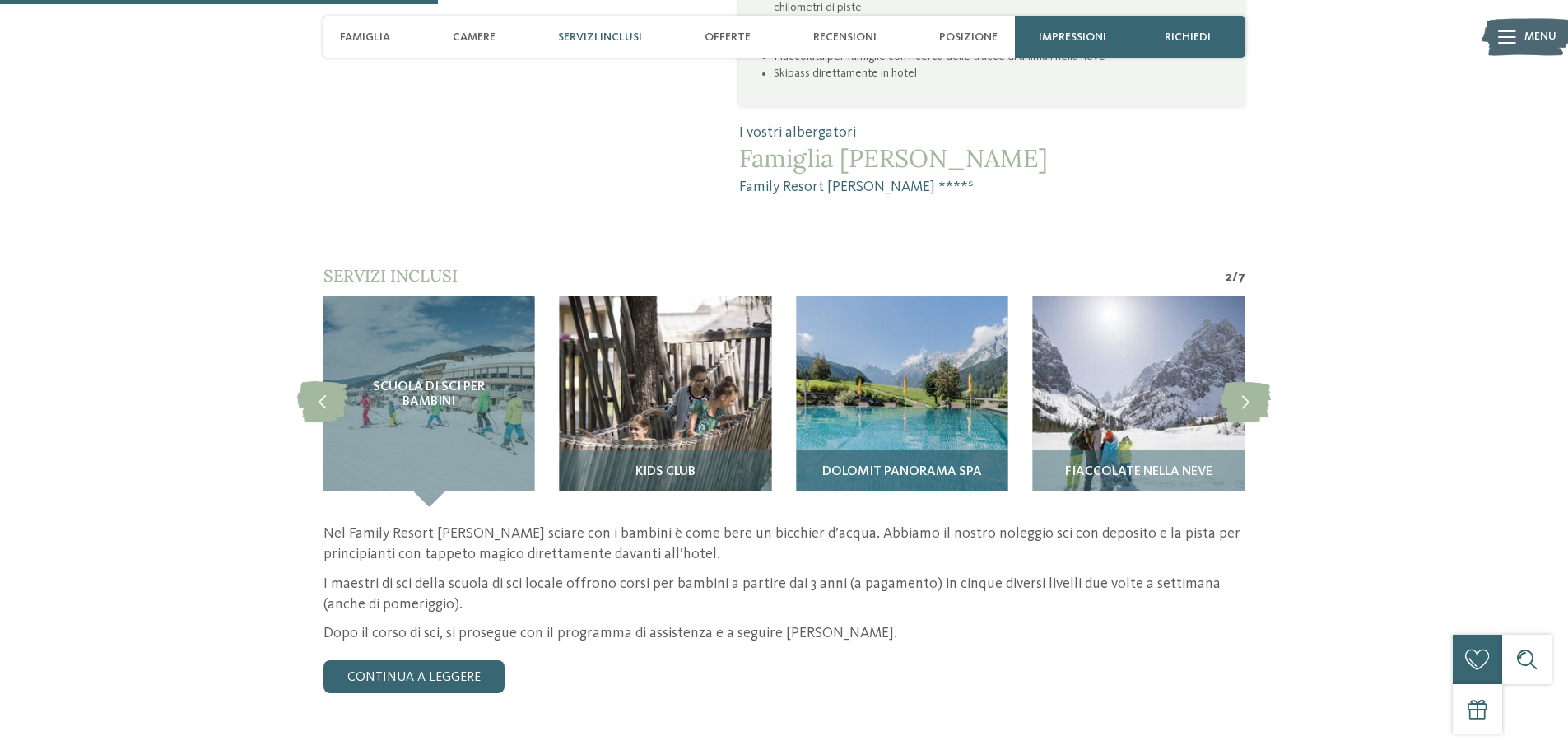
click at [918, 339] on img at bounding box center [902, 402] width 212 height 212
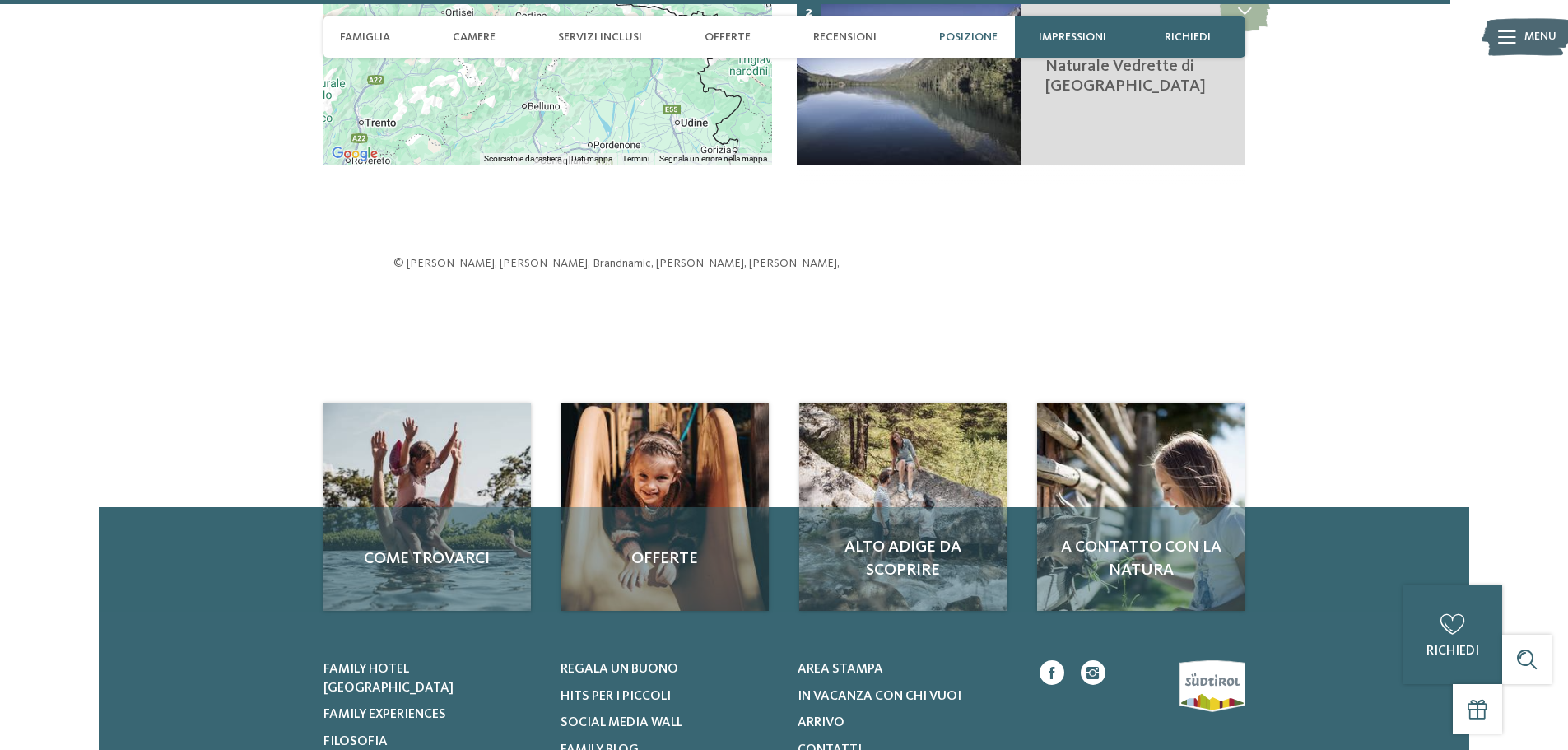
scroll to position [4887, 0]
